Goal: Information Seeking & Learning: Find contact information

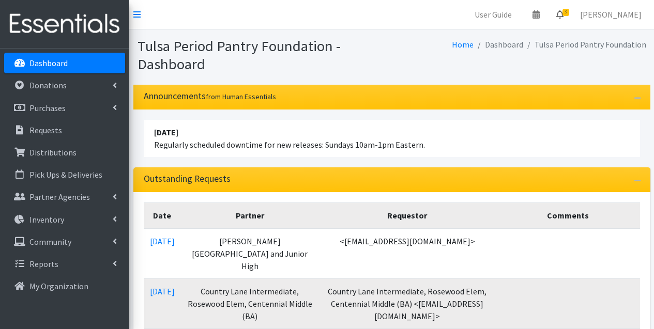
click at [564, 16] on icon at bounding box center [559, 14] width 7 height 8
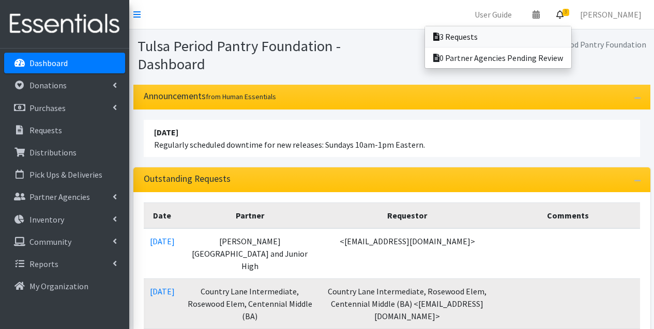
click at [510, 31] on link "3 Requests" at bounding box center [498, 36] width 146 height 21
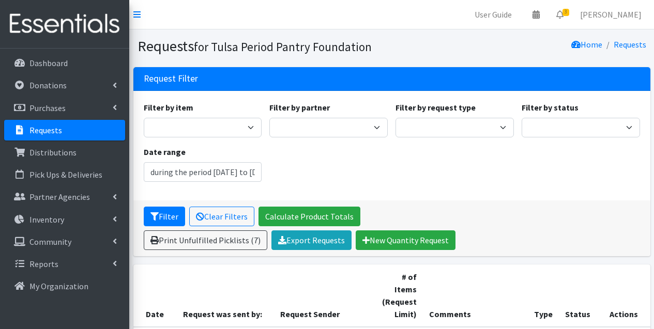
type input "[DATE] - [DATE]"
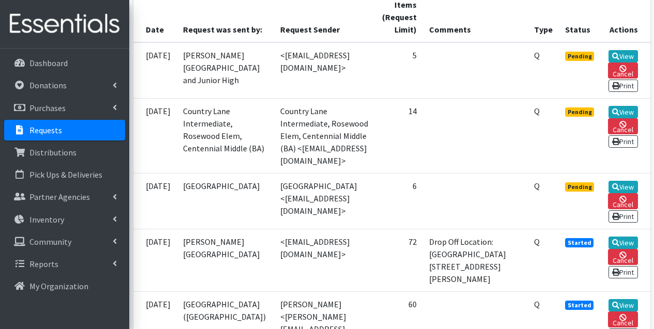
scroll to position [290, 0]
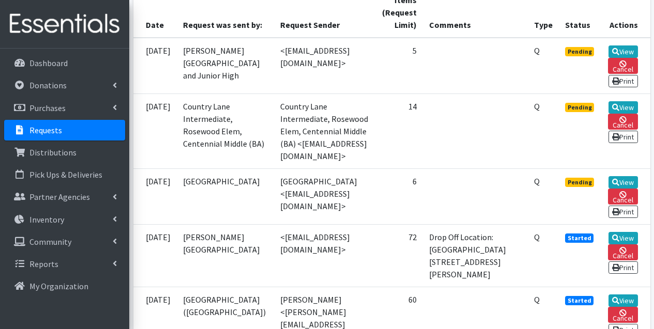
drag, startPoint x: 353, startPoint y: 215, endPoint x: 266, endPoint y: 216, distance: 86.9
click at [274, 216] on td "[GEOGRAPHIC_DATA] <[EMAIL_ADDRESS][DOMAIN_NAME]>" at bounding box center [324, 197] width 101 height 56
copy td "[EMAIL_ADDRESS][DOMAIN_NAME]"
drag, startPoint x: 370, startPoint y: 138, endPoint x: 266, endPoint y: 137, distance: 104.5
click at [274, 137] on td "Country Lane Intermediate, Rosewood Elem, Centennial Middle (BA) <[EMAIL_ADDRES…" at bounding box center [324, 131] width 101 height 75
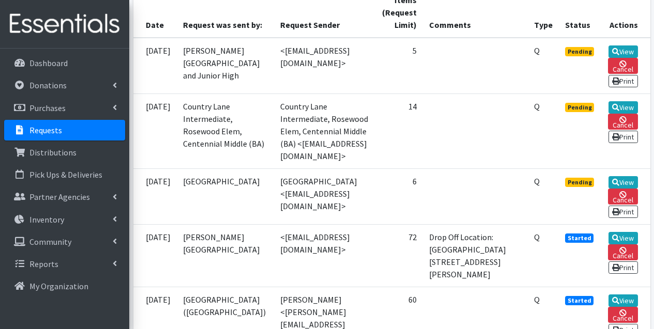
copy td "[EMAIL_ADDRESS][DOMAIN_NAME]"
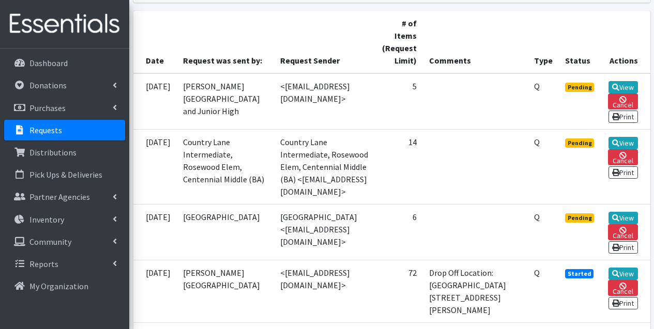
scroll to position [242, 0]
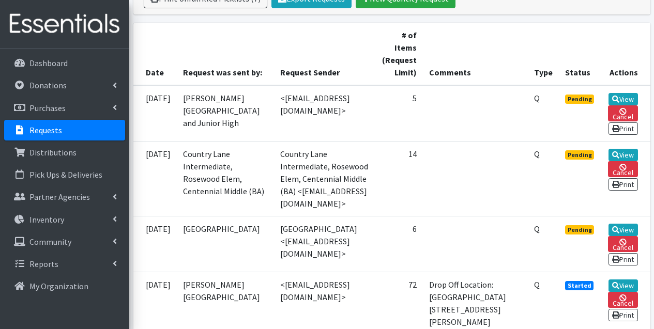
drag, startPoint x: 356, startPoint y: 95, endPoint x: 266, endPoint y: 101, distance: 90.1
click at [274, 101] on td "<[EMAIL_ADDRESS][DOMAIN_NAME]>" at bounding box center [324, 113] width 101 height 56
copy td "[EMAIL_ADDRESS][DOMAIN_NAME]"
